Goal: Transaction & Acquisition: Book appointment/travel/reservation

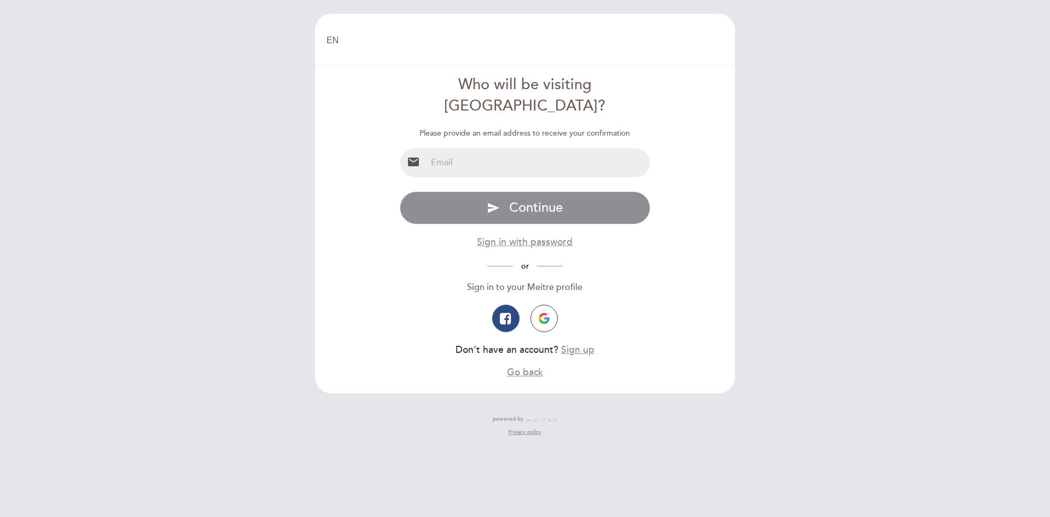
click at [539, 150] on input "email" at bounding box center [539, 162] width 224 height 29
type input "[EMAIL_ADDRESS][DOMAIN_NAME]"
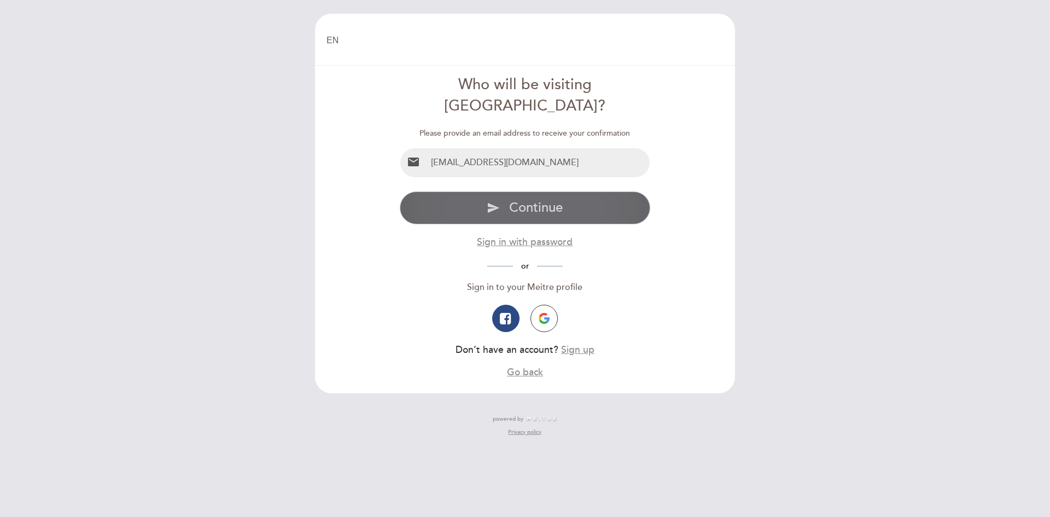
click at [554, 200] on span "Continue" at bounding box center [536, 208] width 54 height 16
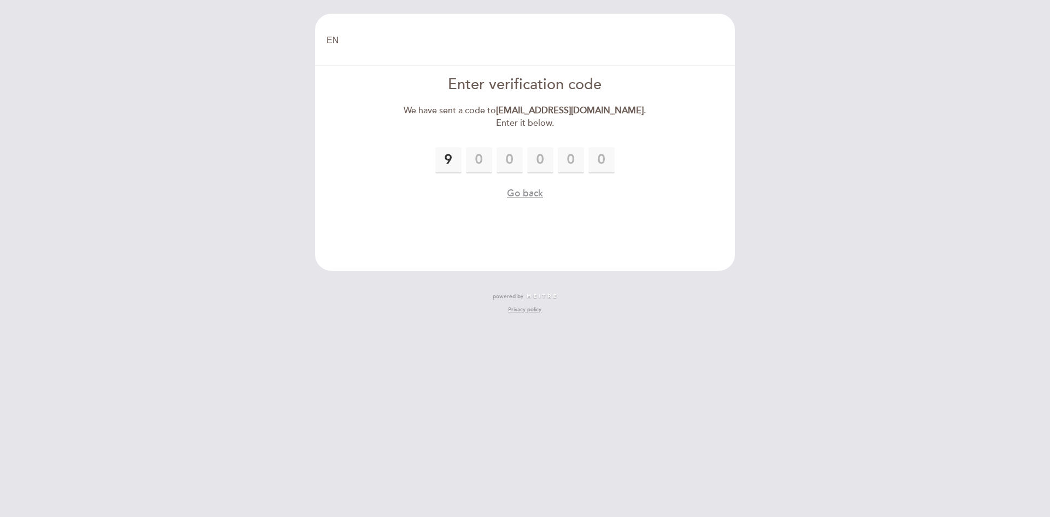
type input "9"
type input "4"
type input "7"
type input "6"
type input "3"
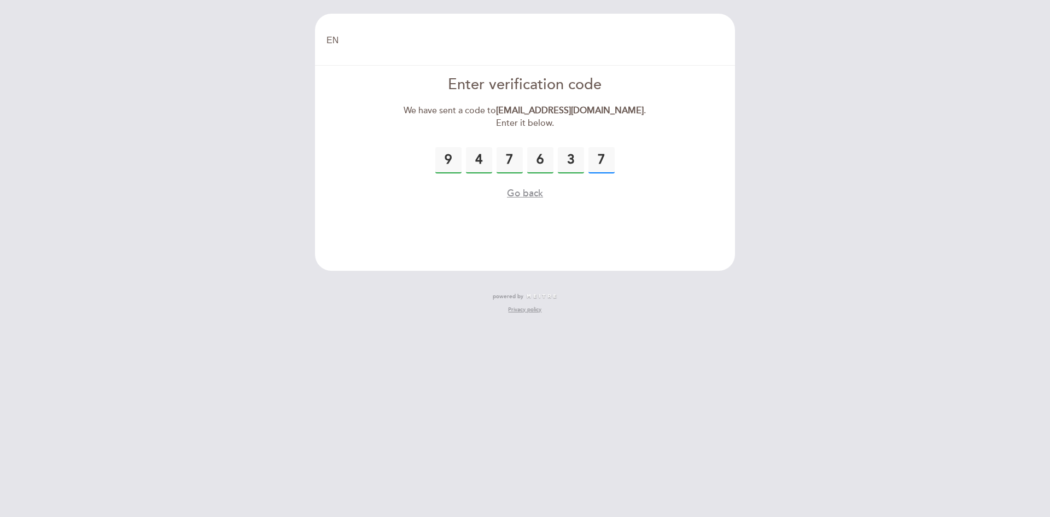
type input "7"
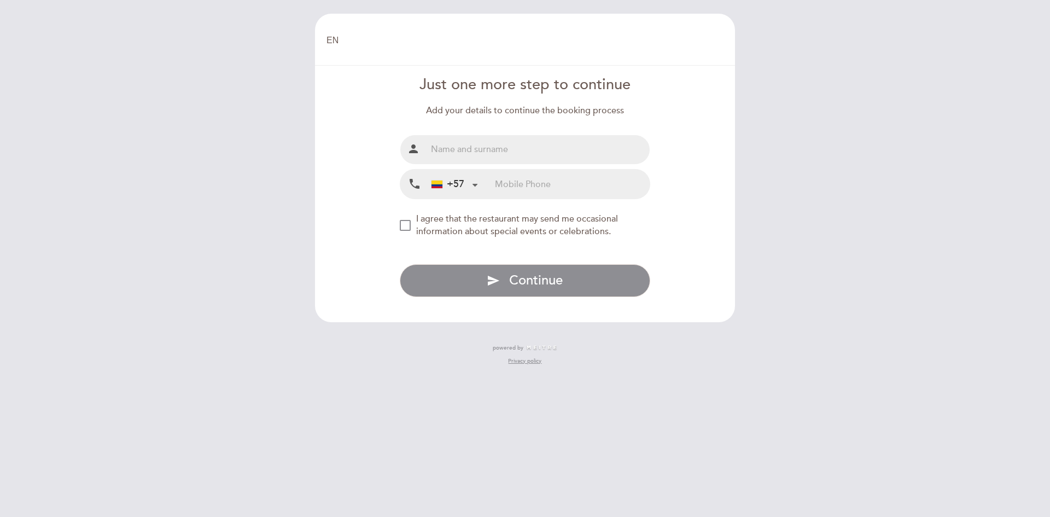
click at [468, 179] on div "+57" at bounding box center [454, 184] width 55 height 28
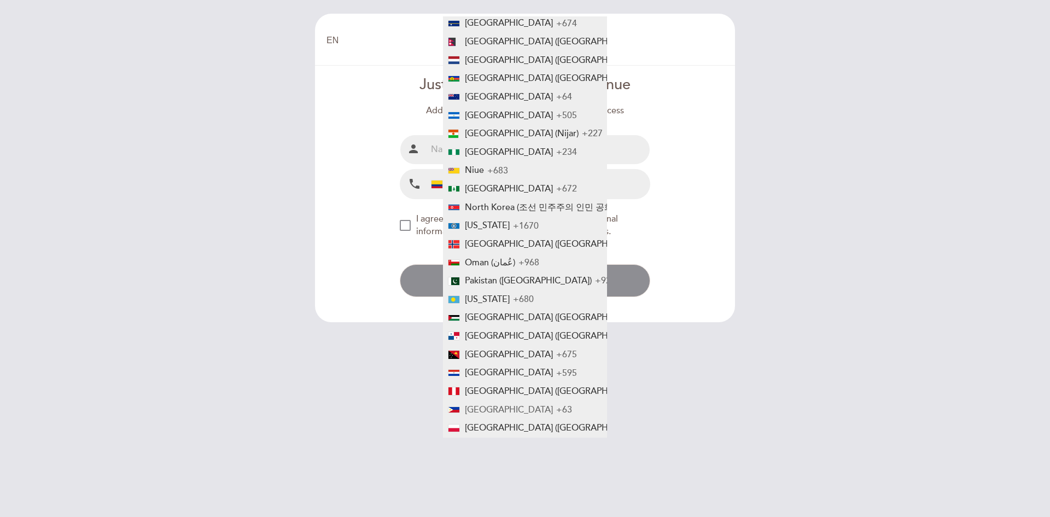
scroll to position [2875, 0]
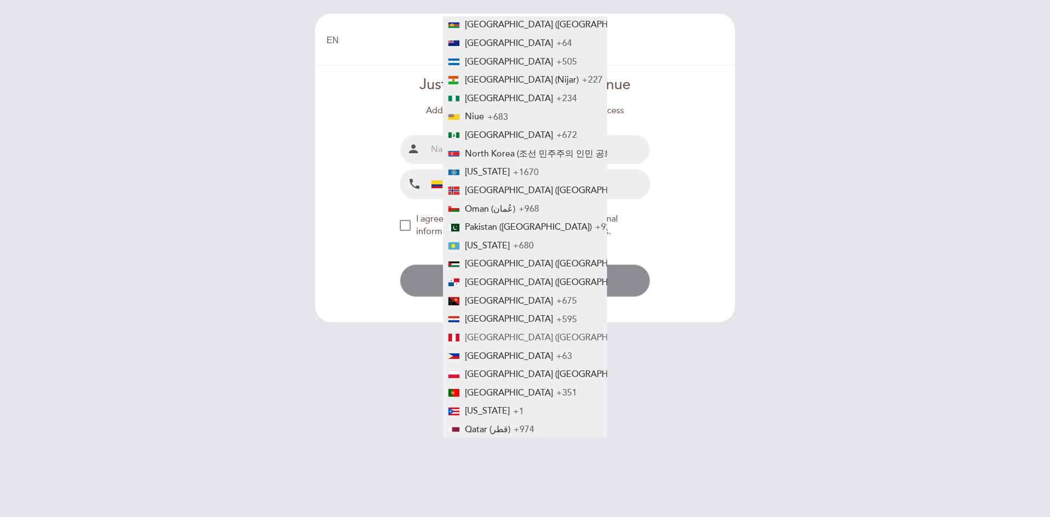
click at [483, 334] on span "[GEOGRAPHIC_DATA] ([GEOGRAPHIC_DATA])" at bounding box center [556, 337] width 183 height 11
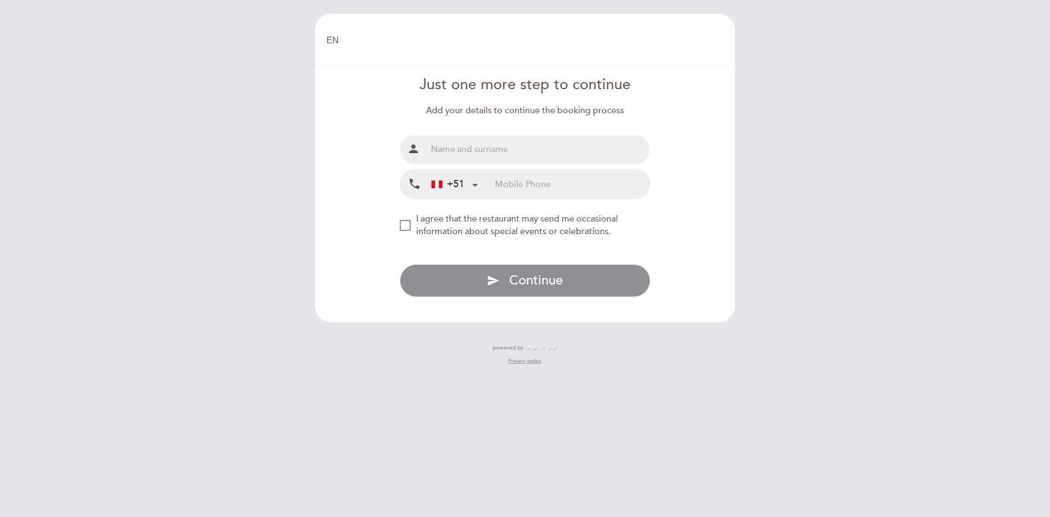
click at [504, 169] on div "local_phone +51 [GEOGRAPHIC_DATA] +57 [GEOGRAPHIC_DATA] +54 [GEOGRAPHIC_DATA] (…" at bounding box center [525, 184] width 251 height 30
drag, startPoint x: 507, startPoint y: 154, endPoint x: 492, endPoint y: 161, distance: 16.7
click at [497, 156] on input "text" at bounding box center [539, 149] width 224 height 29
type input "[PERSON_NAME]"
click at [510, 182] on input "tel" at bounding box center [572, 184] width 155 height 29
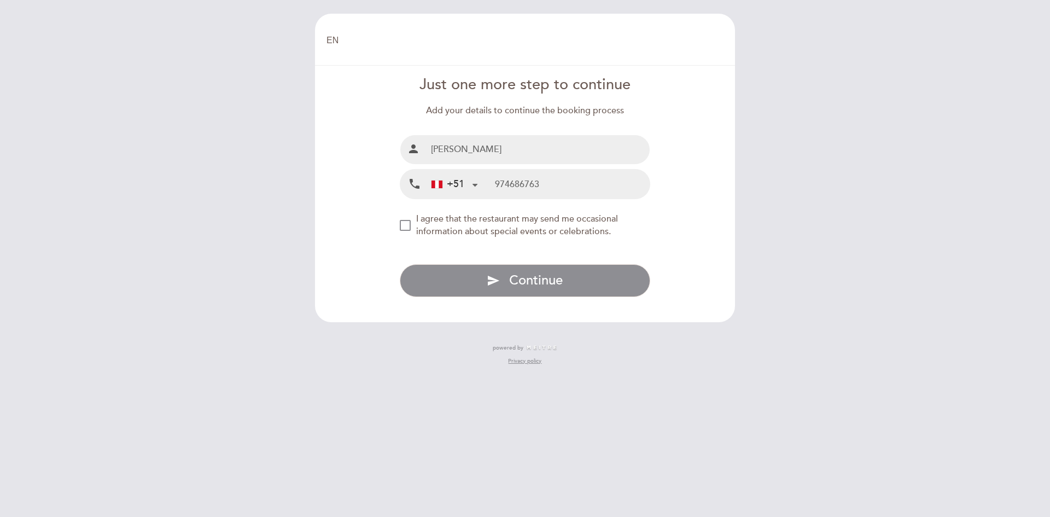
type input "974686763"
click at [400, 220] on div "NEW_MODAL_AGREE_RESTAURANT_SEND_OCCASIONAL_INFO" at bounding box center [405, 225] width 11 height 11
click at [405, 220] on div "NEW_MODAL_AGREE_RESTAURANT_SEND_OCCASIONAL_INFO" at bounding box center [405, 225] width 11 height 11
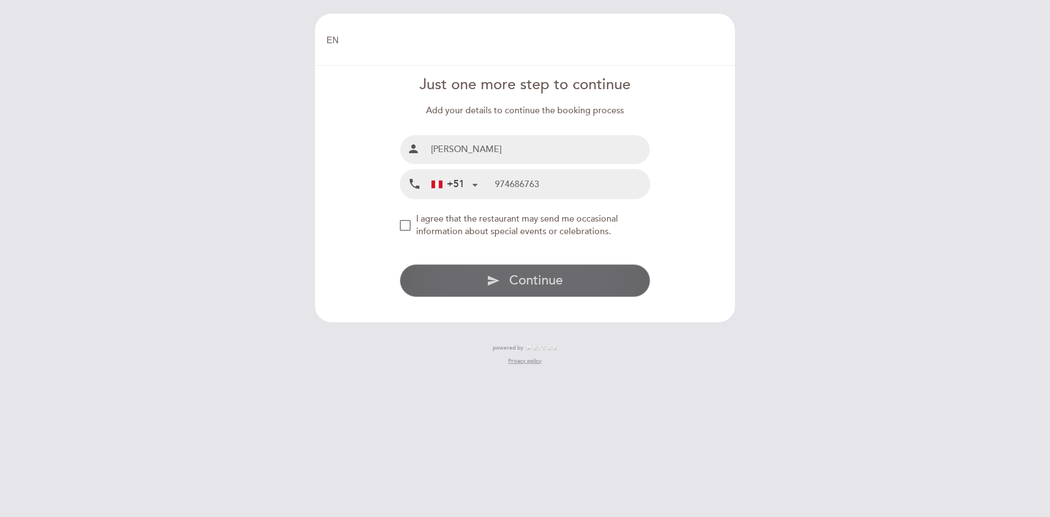
click at [559, 289] on button "send Continue" at bounding box center [525, 280] width 251 height 33
